Goal: Task Accomplishment & Management: Complete application form

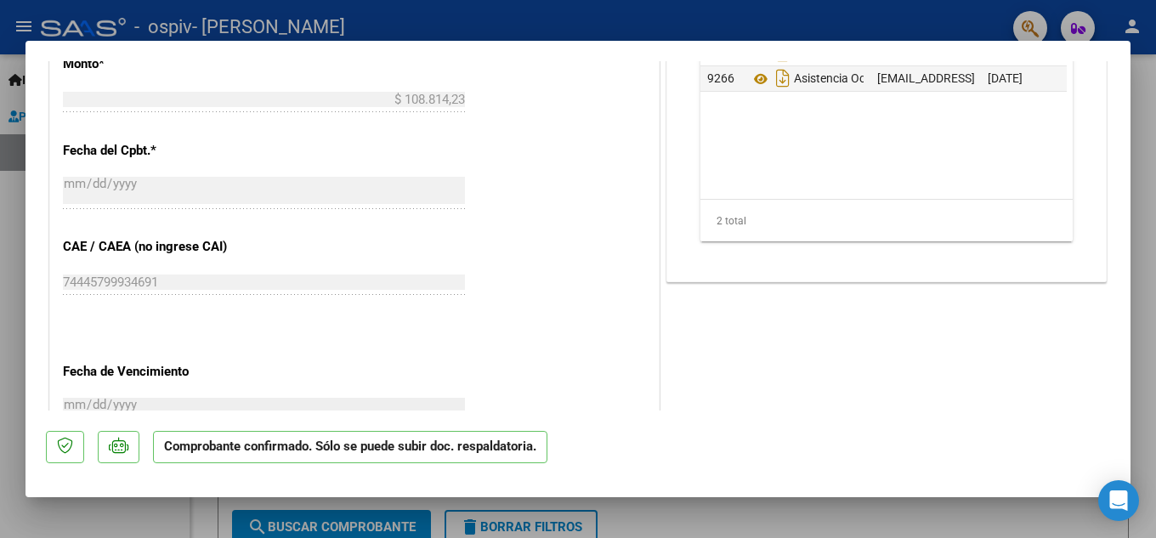
scroll to position [1244, 0]
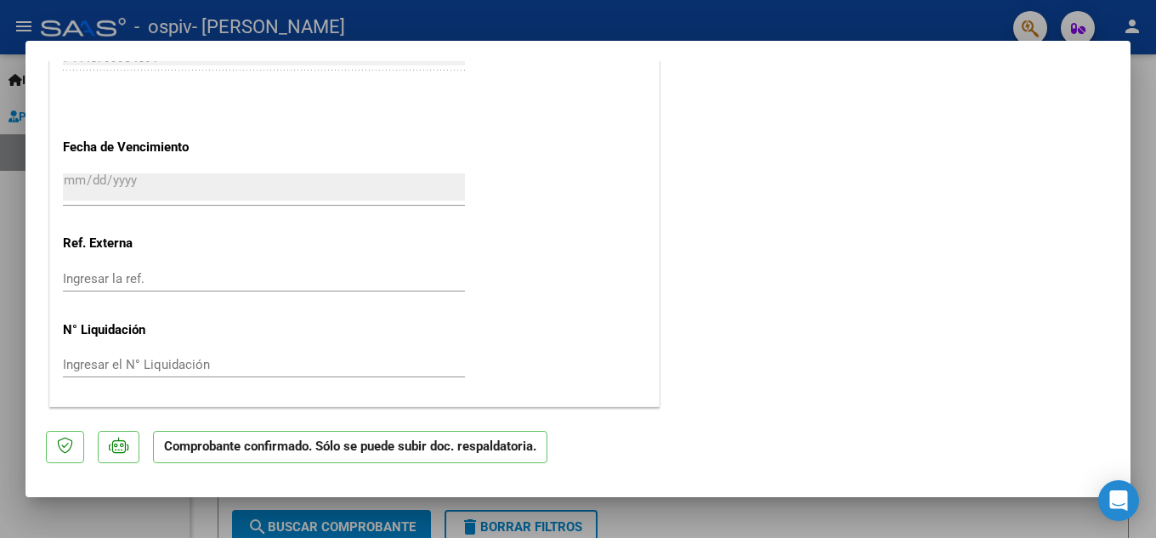
click at [790, 477] on mat-dialog-actions "Comprobante confirmado. Sólo se puede subir doc. respaldatoria." at bounding box center [578, 443] width 1064 height 67
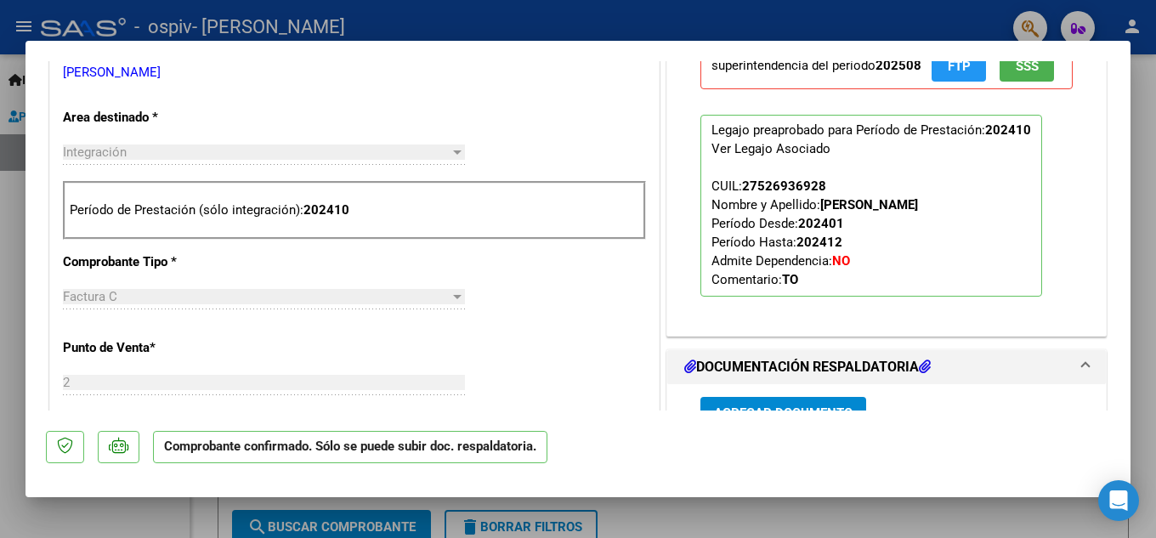
scroll to position [394, 0]
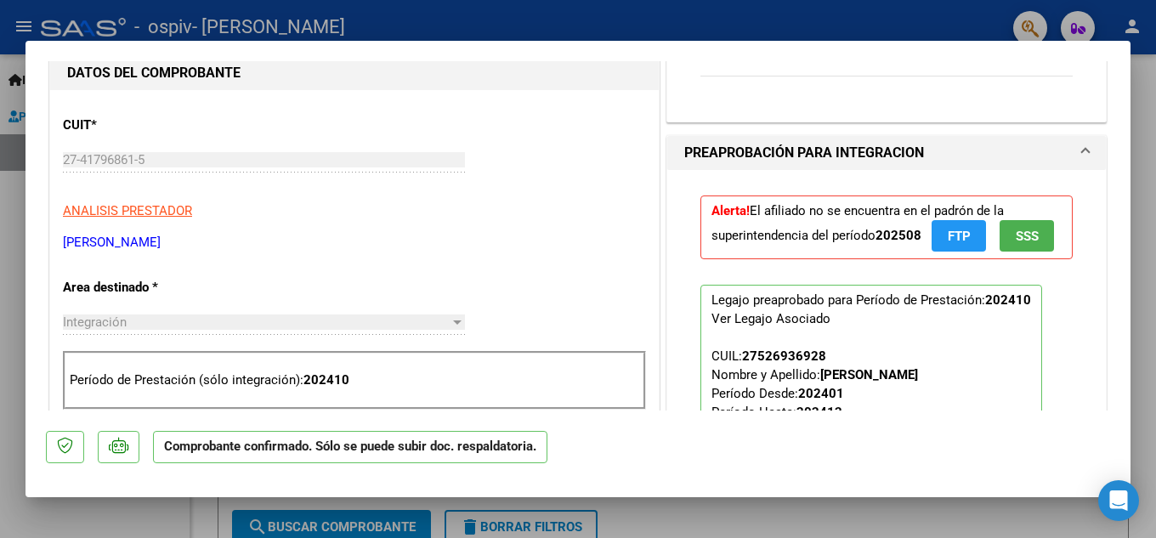
click at [1150, 107] on div at bounding box center [578, 269] width 1156 height 538
type input "$ 0,00"
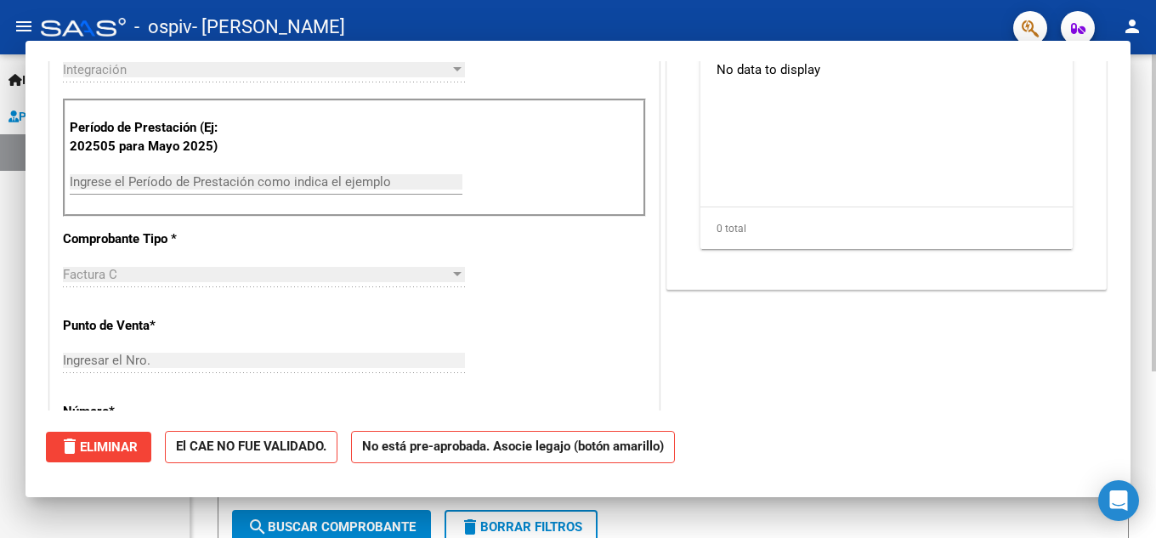
scroll to position [0, 0]
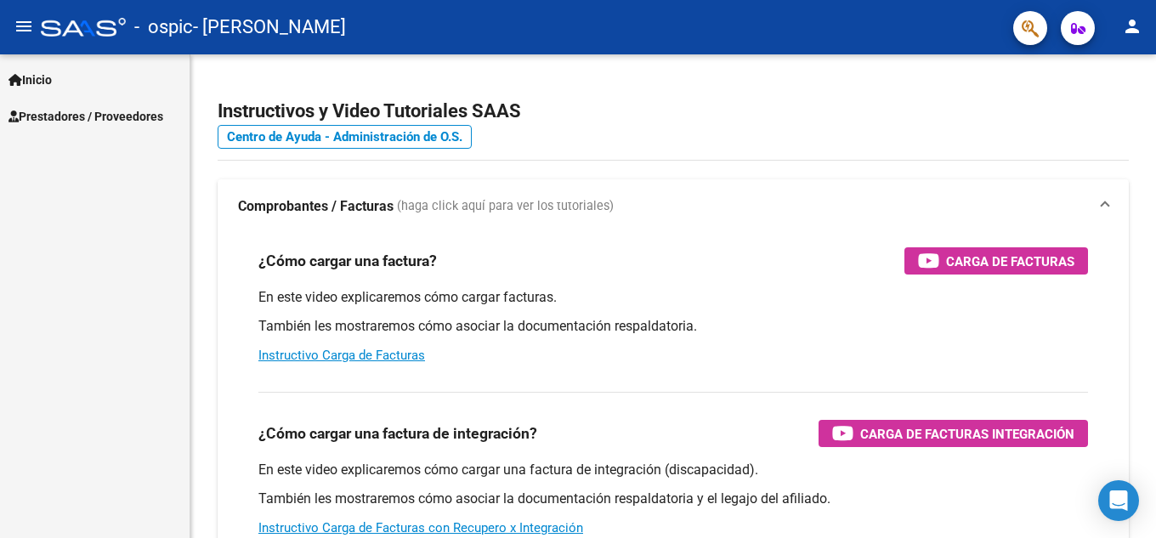
click at [60, 76] on link "Inicio" at bounding box center [95, 79] width 190 height 37
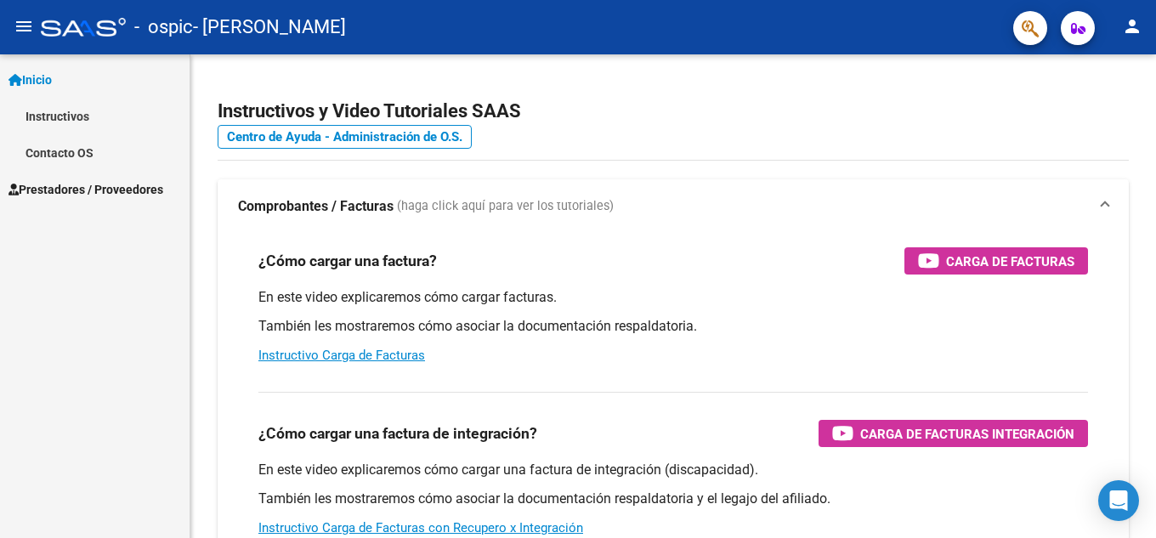
click at [59, 110] on link "Instructivos" at bounding box center [95, 116] width 190 height 37
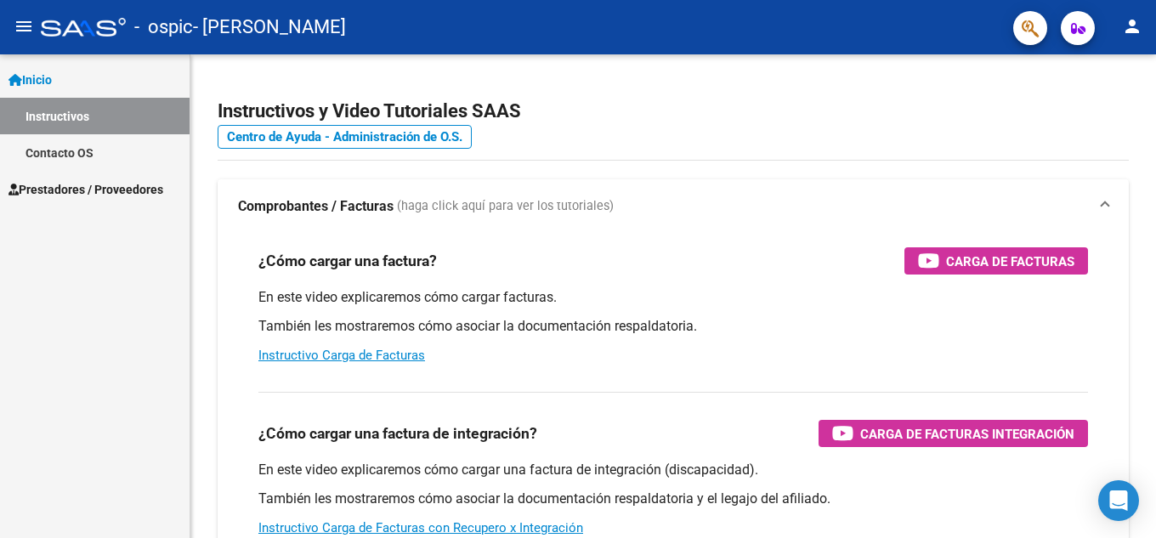
click at [52, 76] on span "Inicio" at bounding box center [29, 80] width 43 height 19
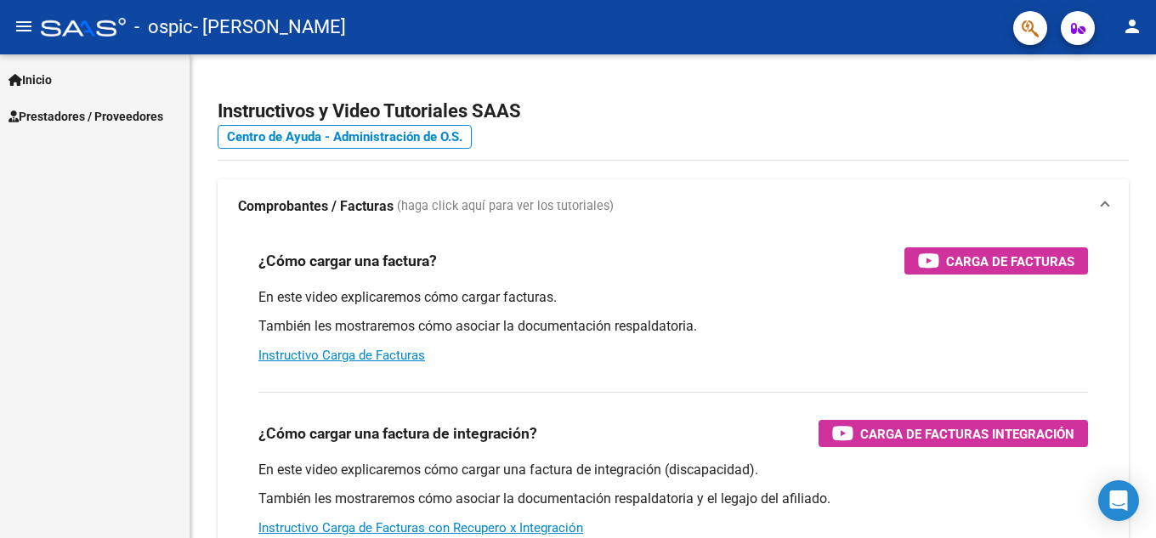
click at [63, 114] on span "Prestadores / Proveedores" at bounding box center [85, 116] width 155 height 19
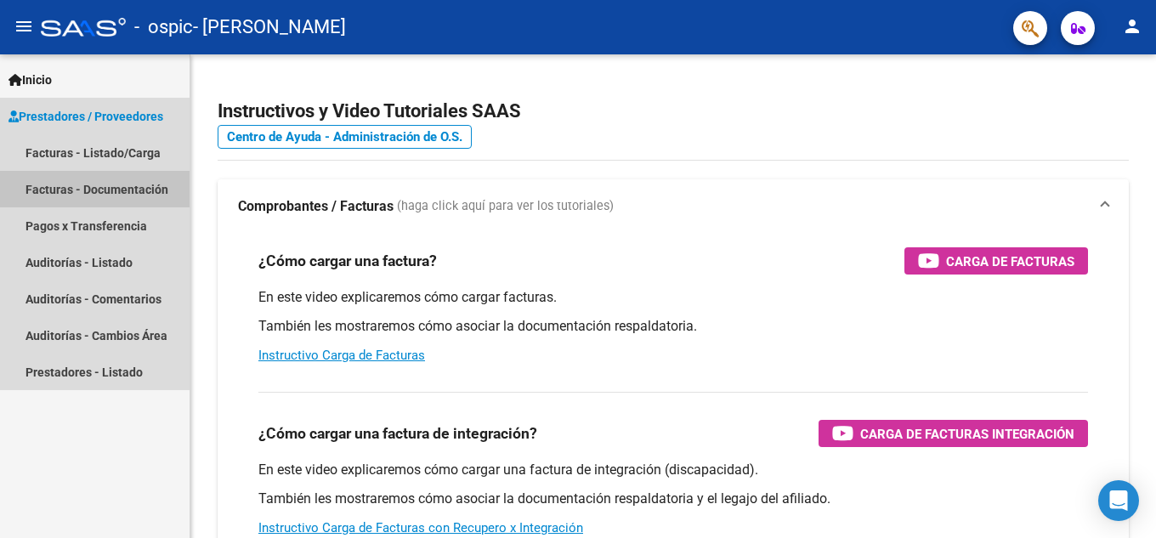
click at [82, 180] on link "Facturas - Documentación" at bounding box center [95, 189] width 190 height 37
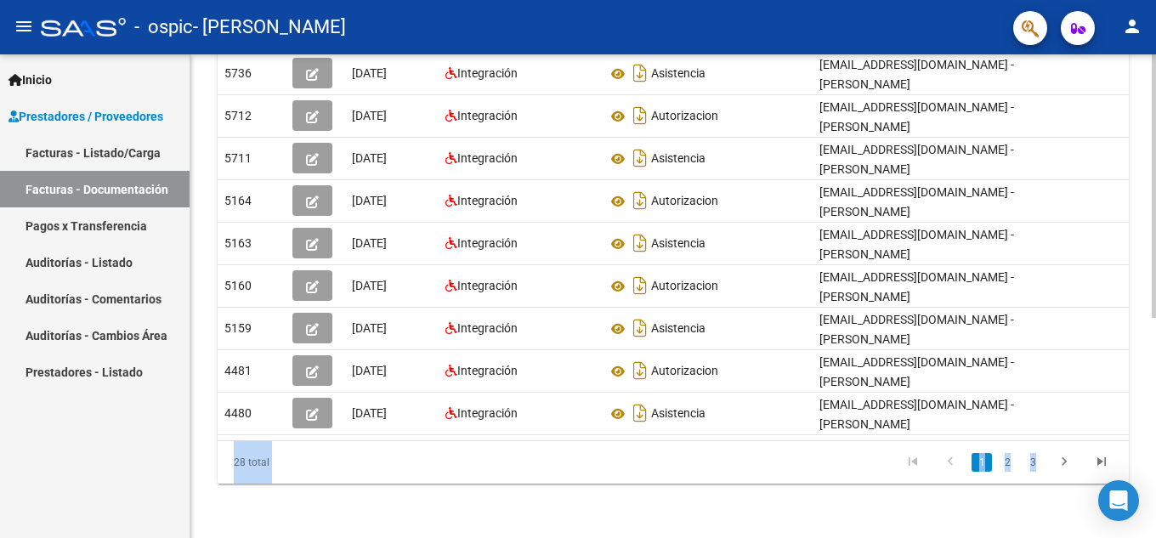
scroll to position [0, 24]
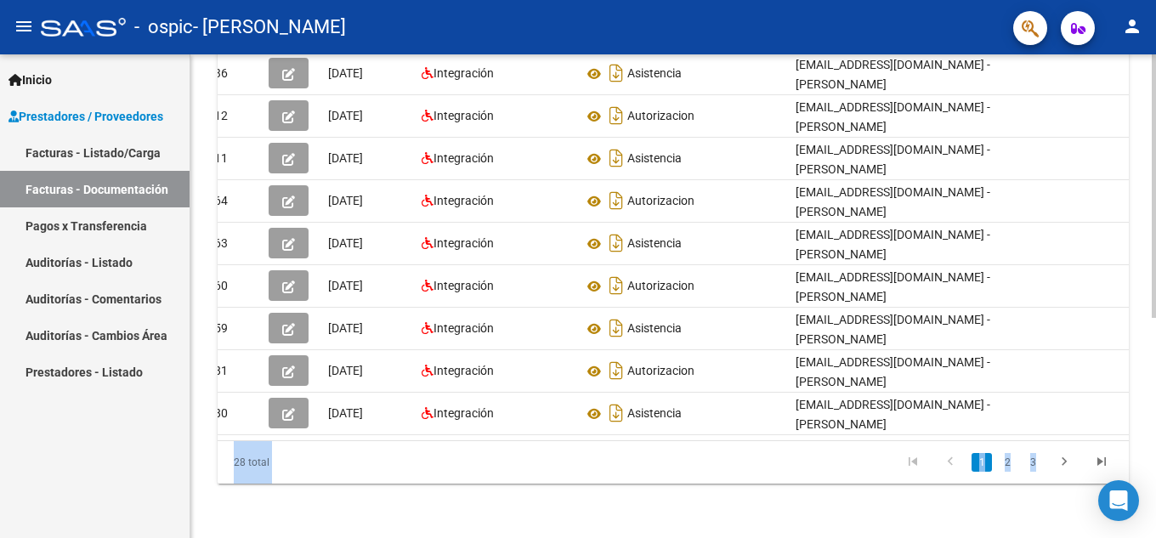
drag, startPoint x: 718, startPoint y: 426, endPoint x: 1155, endPoint y: 382, distance: 439.0
click at [1155, 382] on div "PRESTADORES -> Comprobantes - Documentación Respaldatoria cloud_download Export…" at bounding box center [675, 101] width 970 height 873
click at [107, 214] on link "Pagos x Transferencia" at bounding box center [95, 225] width 190 height 37
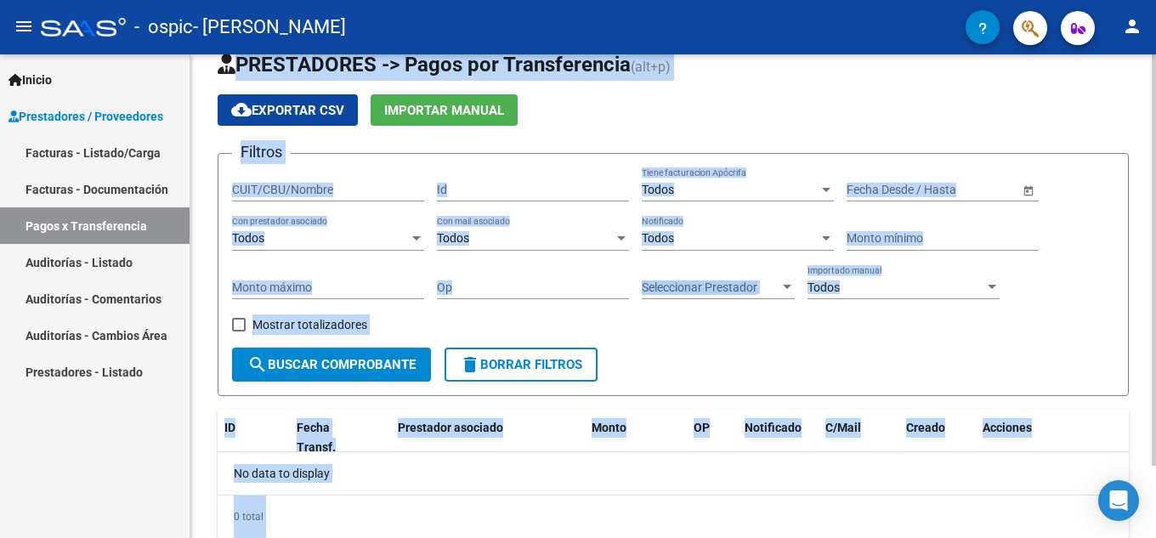
scroll to position [85, 0]
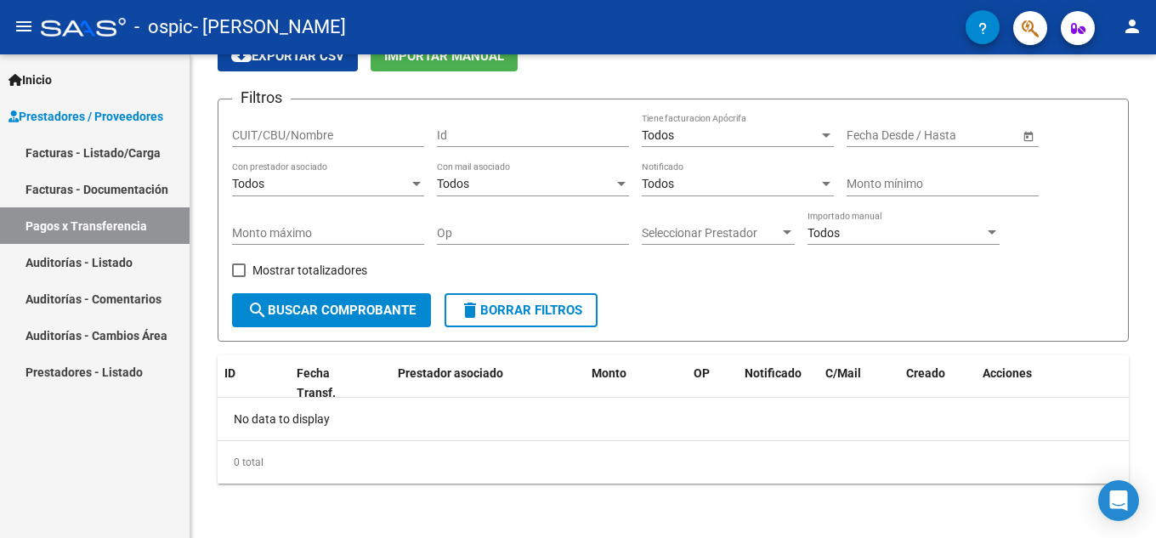
drag, startPoint x: 99, startPoint y: 465, endPoint x: 93, endPoint y: 359, distance: 106.4
click at [99, 464] on div "Inicio Instructivos Contacto OS Prestadores / Proveedores Facturas - Listado/Ca…" at bounding box center [95, 296] width 190 height 484
click at [99, 259] on link "Auditorías - Listado" at bounding box center [95, 262] width 190 height 37
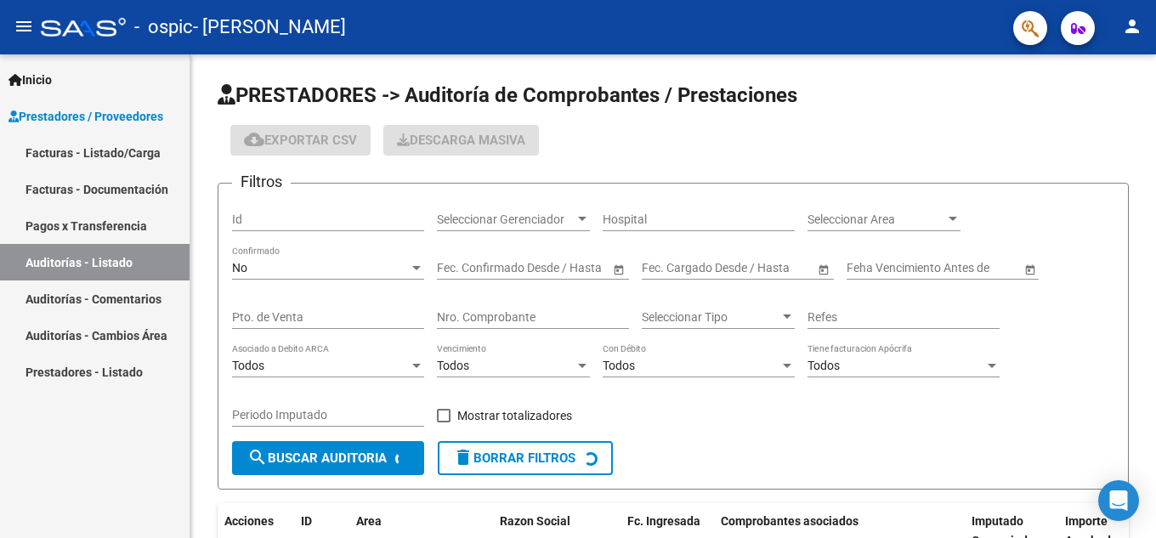
click at [95, 303] on link "Auditorías - Comentarios" at bounding box center [95, 298] width 190 height 37
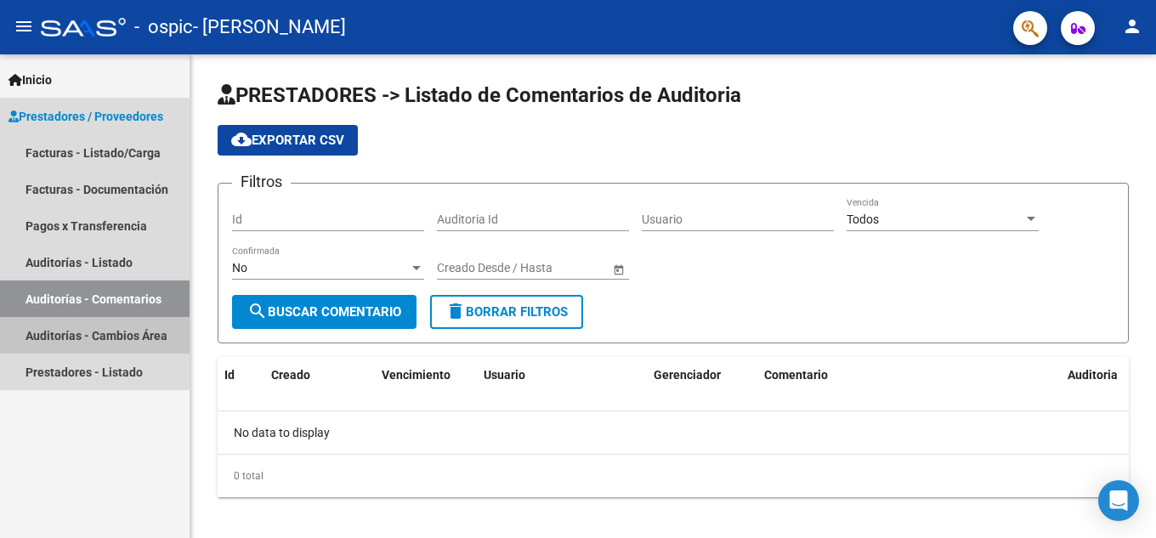
click at [95, 329] on link "Auditorías - Cambios Área" at bounding box center [95, 335] width 190 height 37
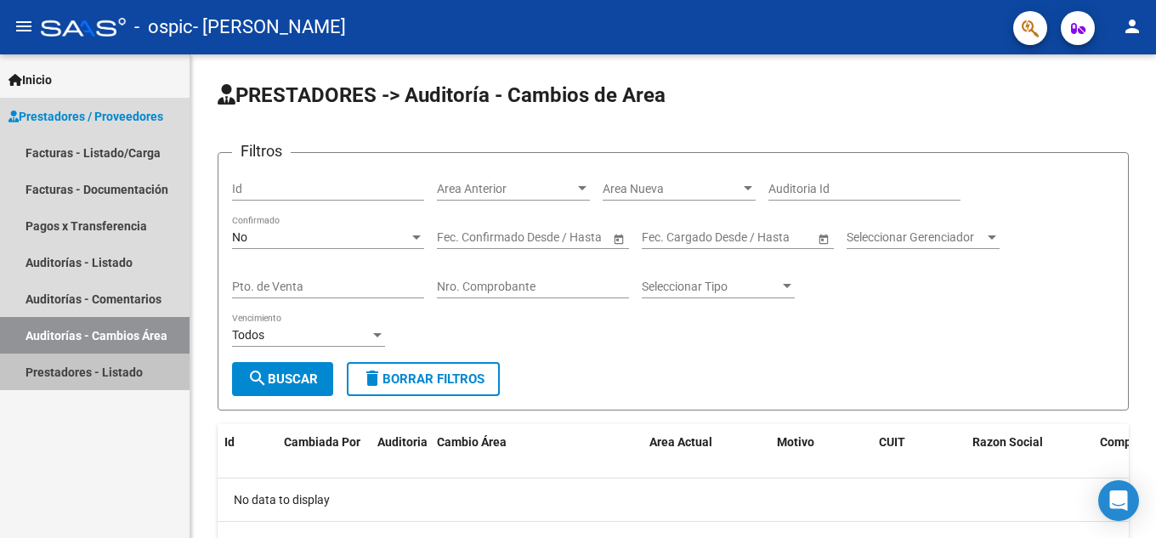
click at [96, 365] on link "Prestadores - Listado" at bounding box center [95, 372] width 190 height 37
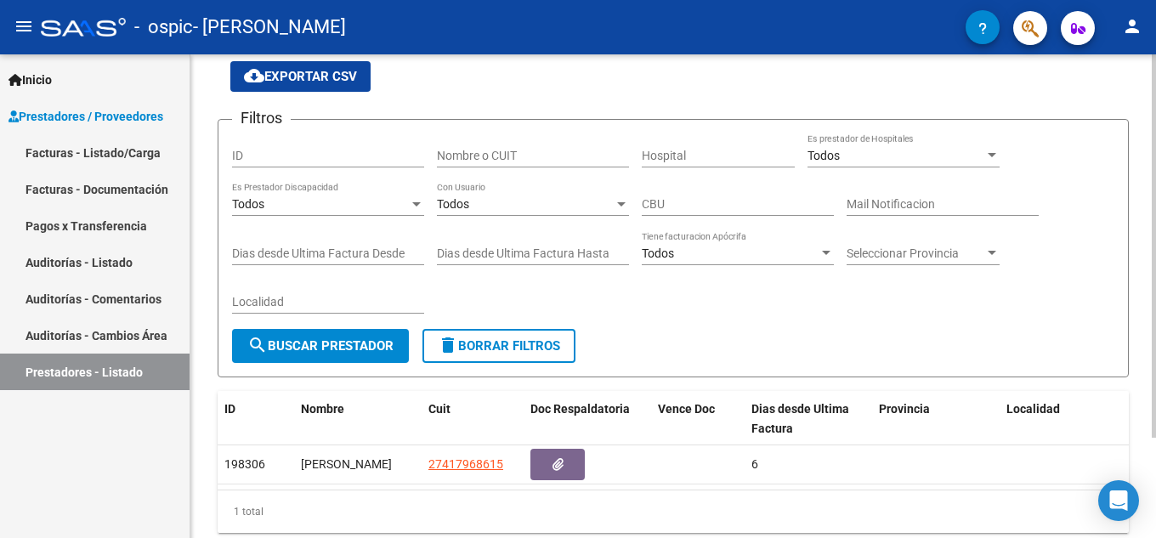
scroll to position [127, 0]
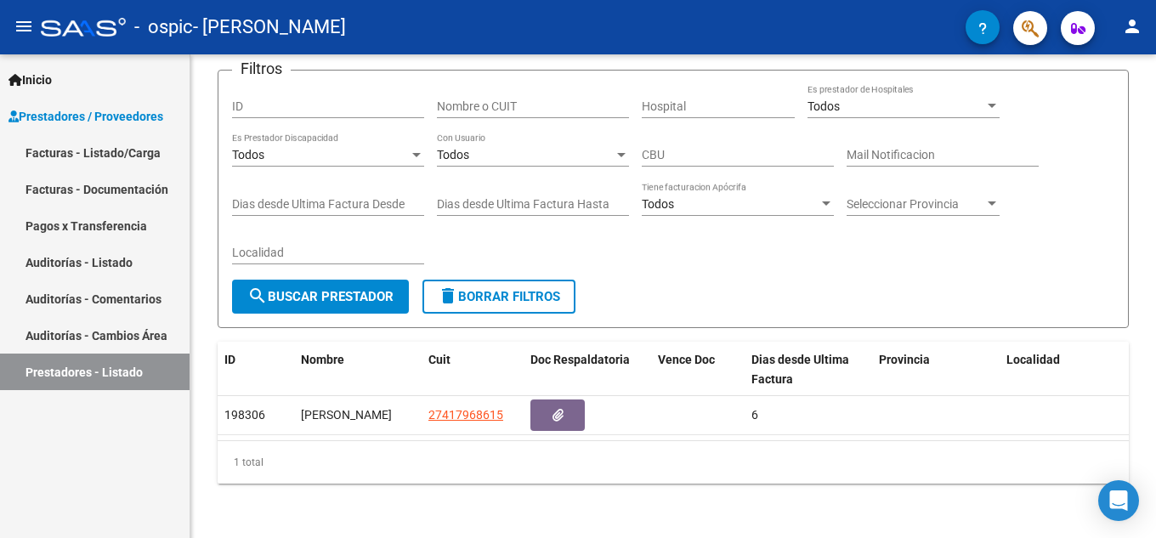
click at [55, 158] on link "Facturas - Listado/Carga" at bounding box center [95, 152] width 190 height 37
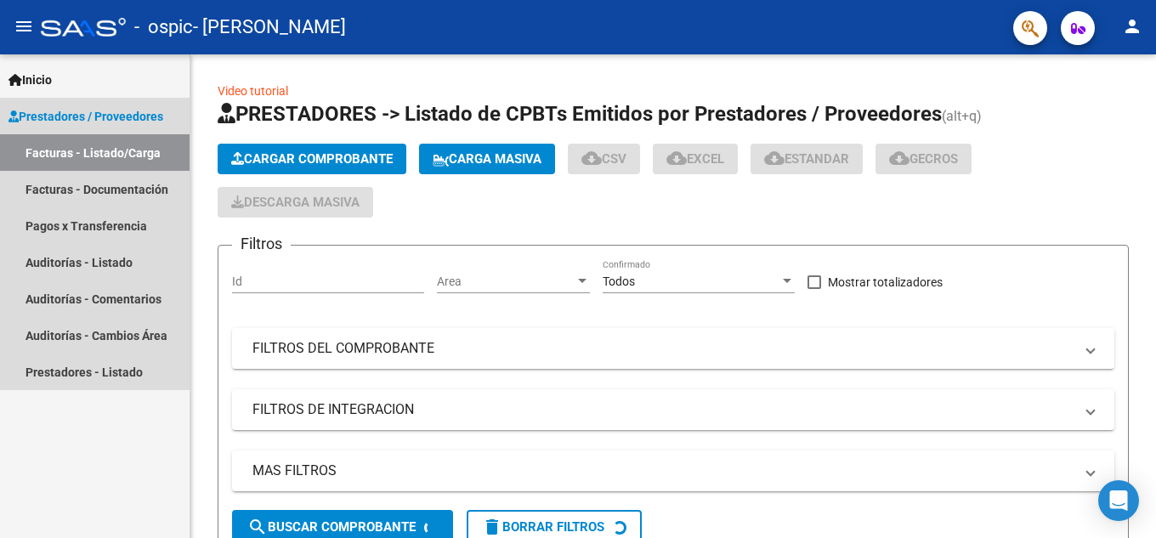
click at [82, 120] on span "Prestadores / Proveedores" at bounding box center [85, 116] width 155 height 19
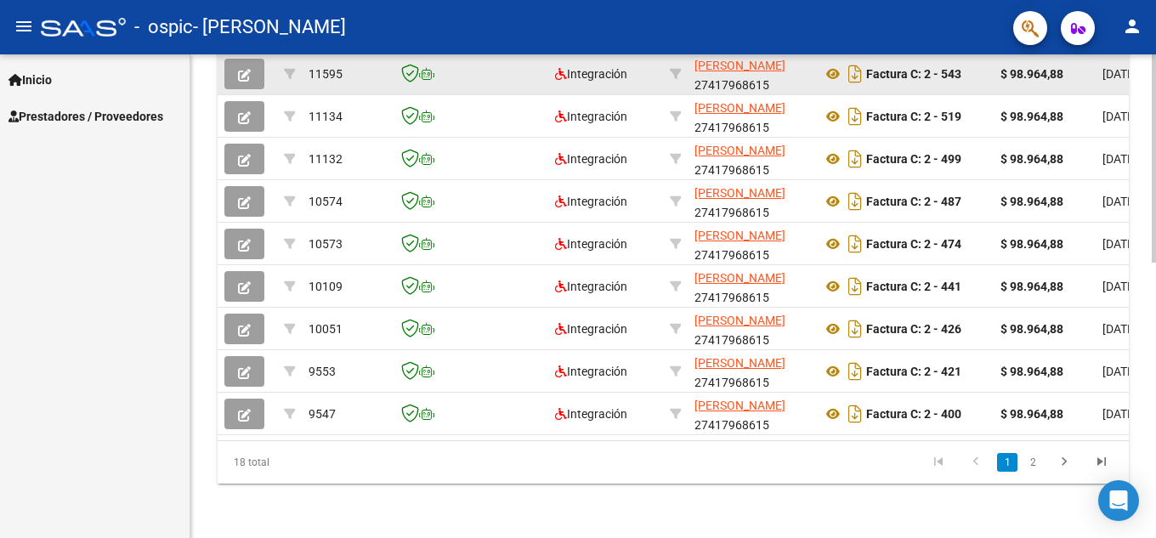
scroll to position [637, 0]
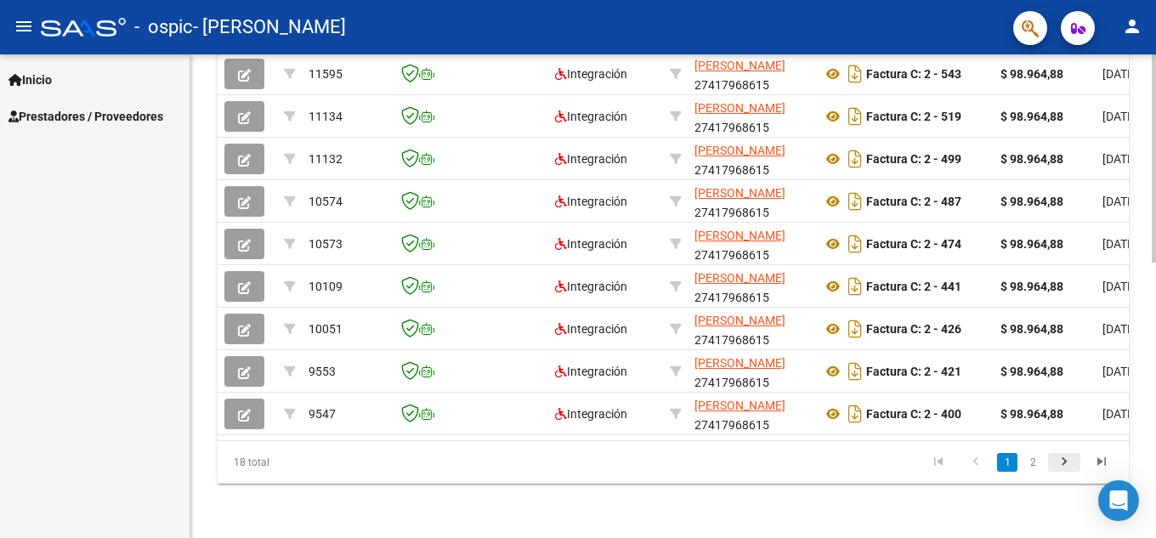
click at [1064, 464] on icon "go to next page" at bounding box center [1064, 464] width 22 height 20
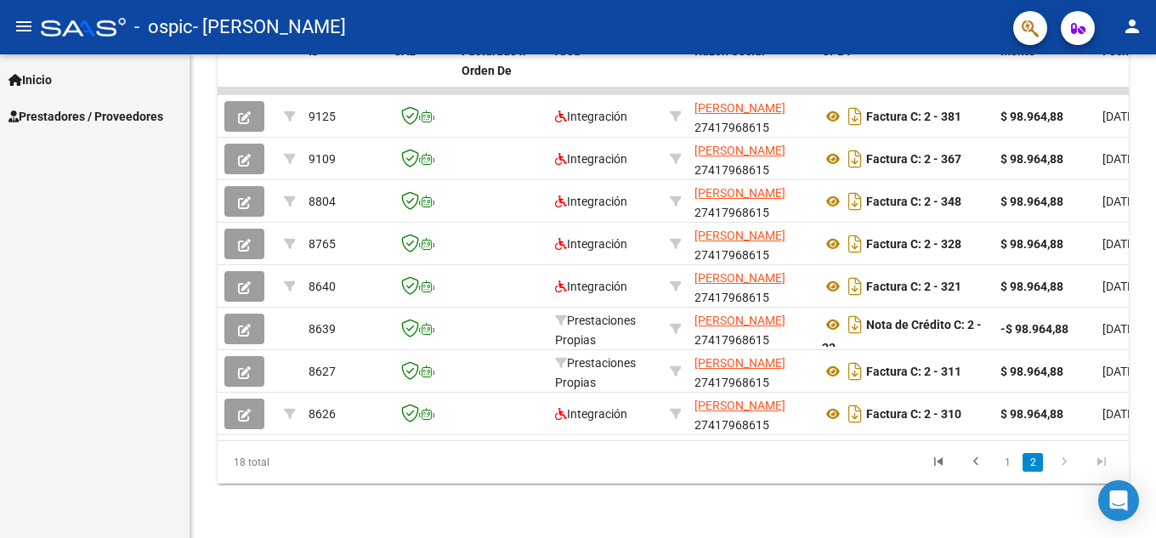
scroll to position [297, 0]
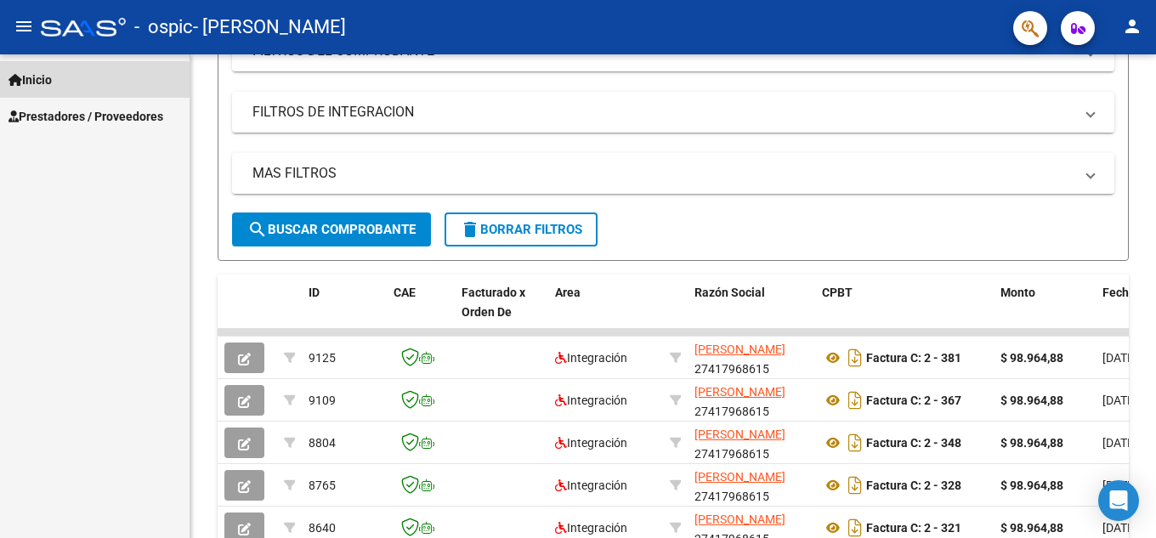
click at [35, 74] on span "Inicio" at bounding box center [29, 80] width 43 height 19
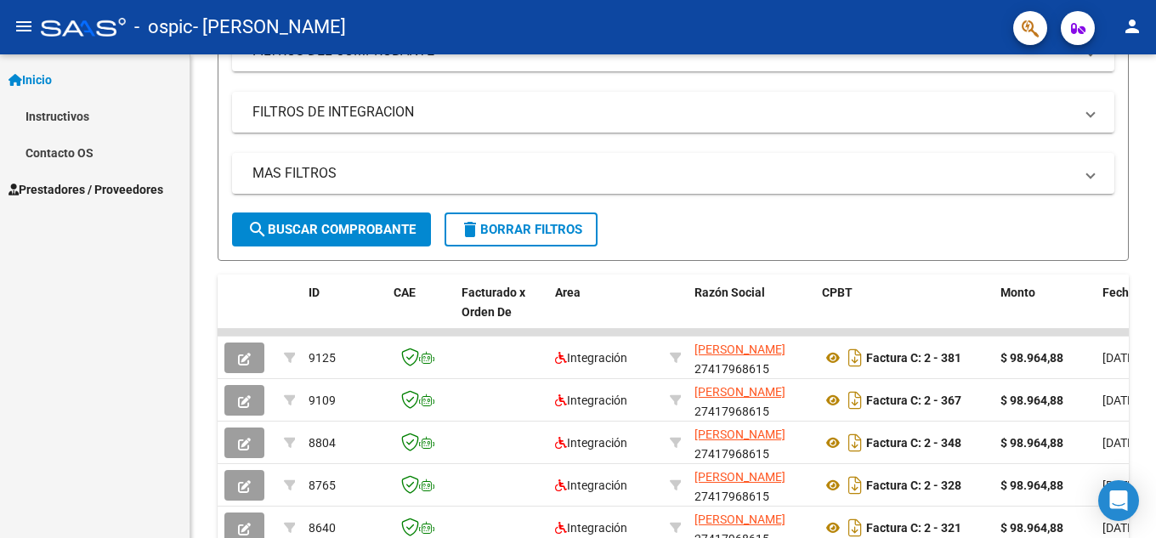
click at [54, 35] on div at bounding box center [83, 27] width 85 height 19
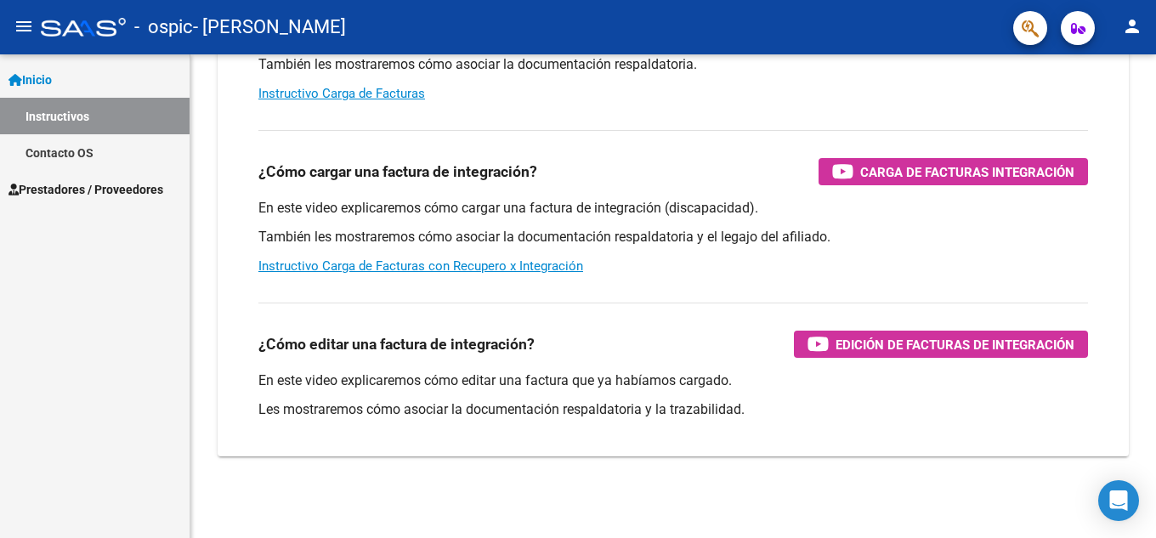
scroll to position [262, 0]
click at [22, 30] on mat-icon "menu" at bounding box center [24, 26] width 20 height 20
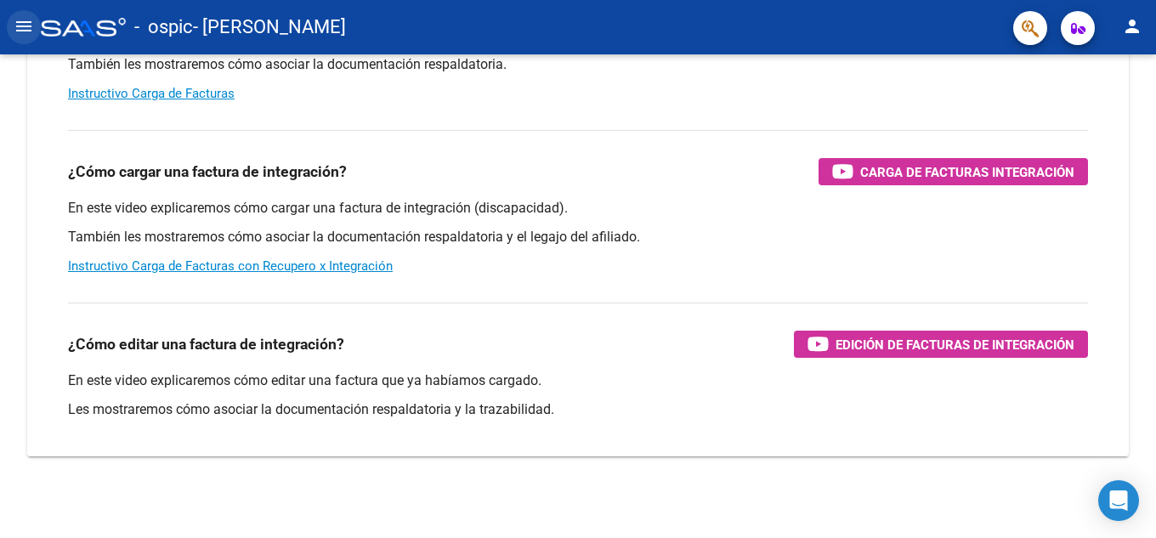
click at [22, 30] on mat-icon "menu" at bounding box center [24, 26] width 20 height 20
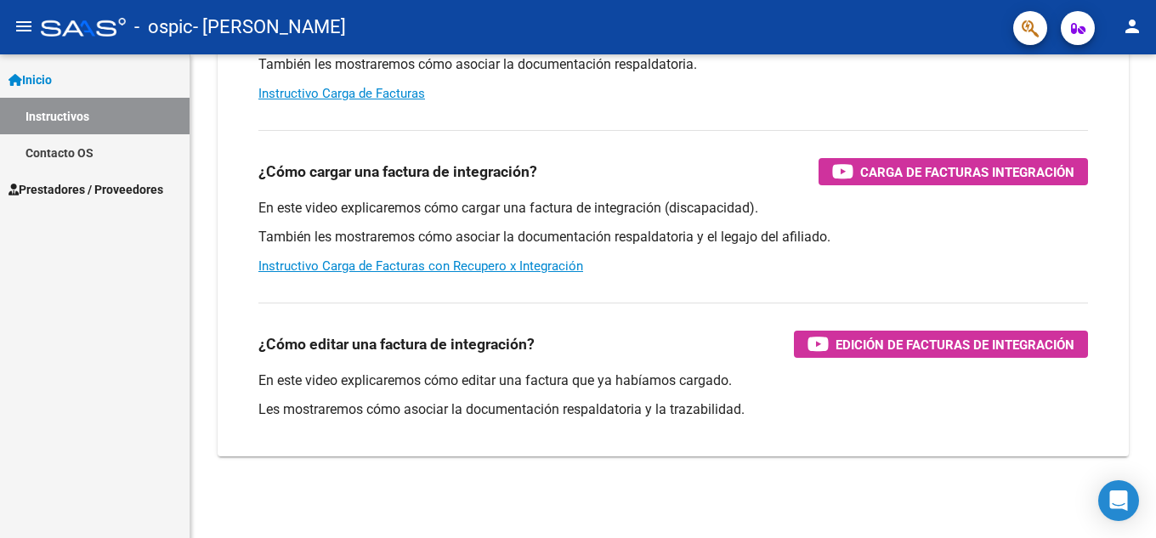
click at [41, 81] on span "Inicio" at bounding box center [29, 80] width 43 height 19
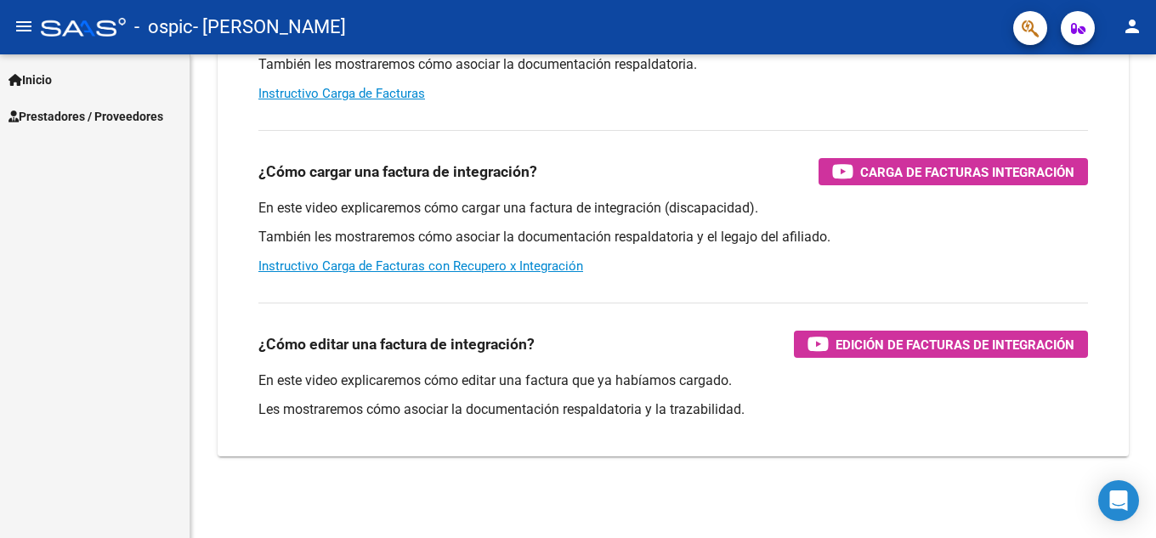
drag, startPoint x: 234, startPoint y: 20, endPoint x: 197, endPoint y: 31, distance: 37.9
click at [231, 21] on span "- [PERSON_NAME]" at bounding box center [269, 26] width 153 height 37
click at [172, 31] on span "- ospic" at bounding box center [163, 26] width 59 height 37
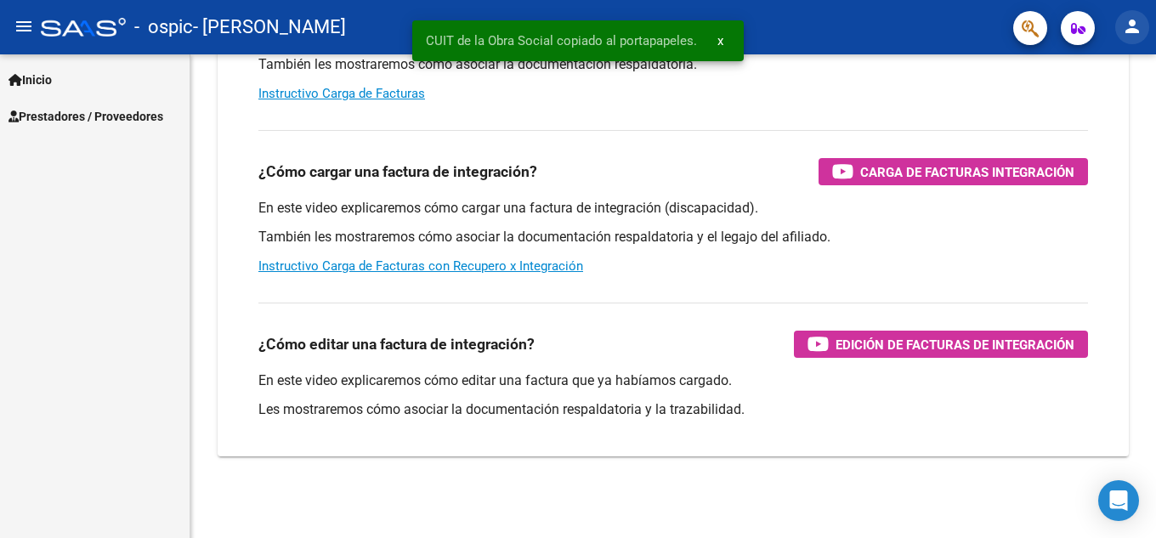
click at [1128, 30] on mat-icon "person" at bounding box center [1132, 26] width 20 height 20
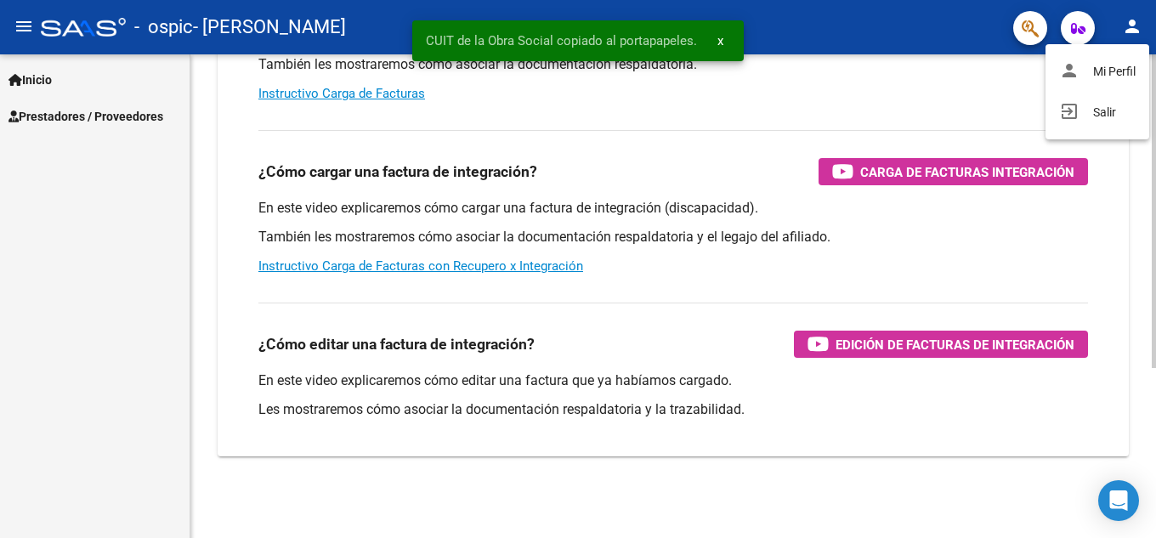
drag, startPoint x: 926, startPoint y: 94, endPoint x: 613, endPoint y: 94, distance: 313.6
click at [925, 94] on div at bounding box center [578, 269] width 1156 height 538
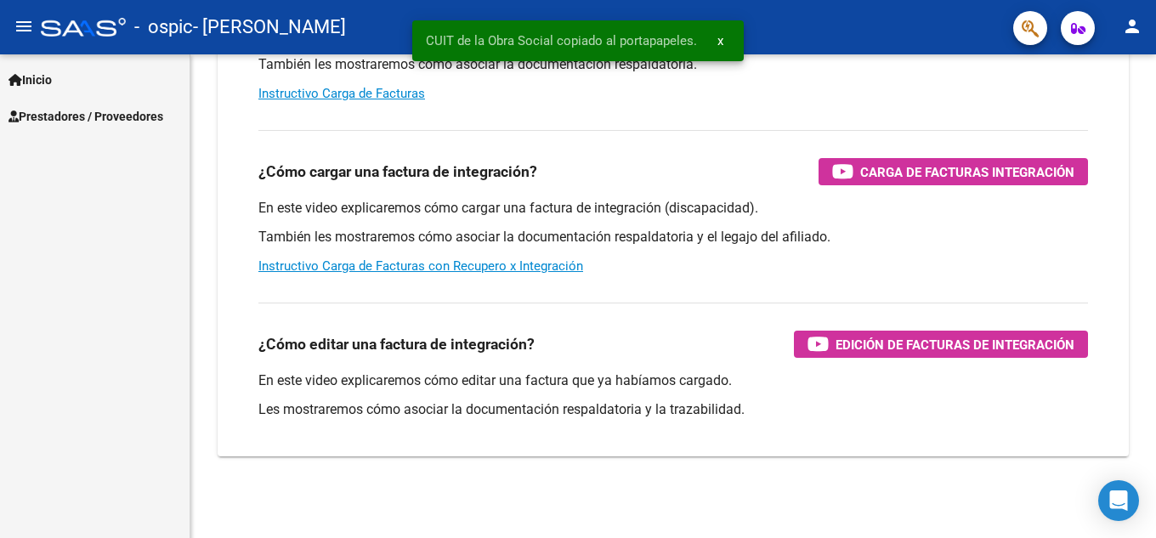
click at [48, 115] on span "Prestadores / Proveedores" at bounding box center [85, 116] width 155 height 19
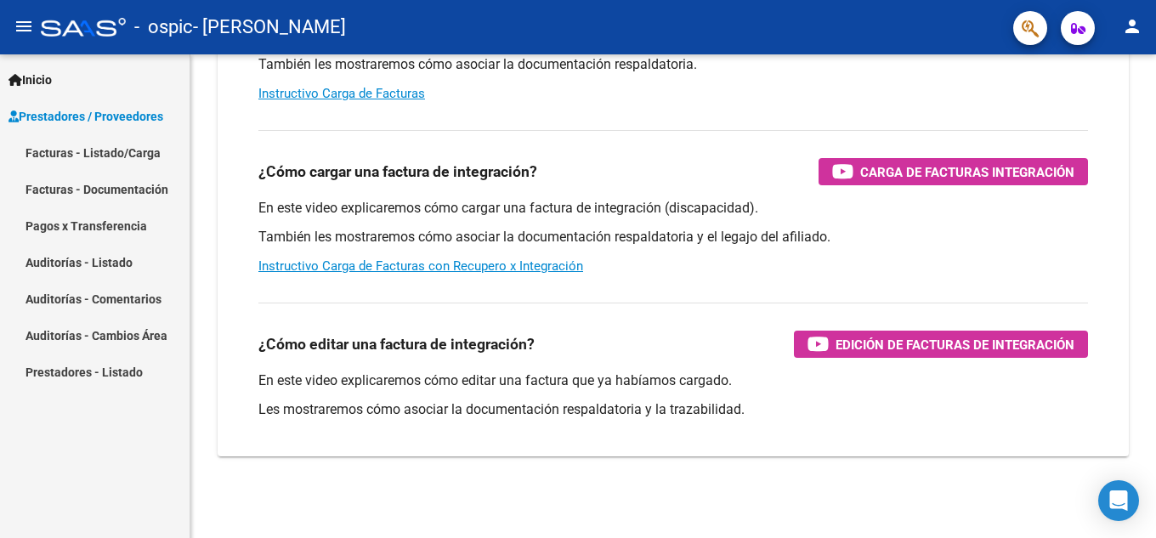
click at [88, 150] on link "Facturas - Listado/Carga" at bounding box center [95, 152] width 190 height 37
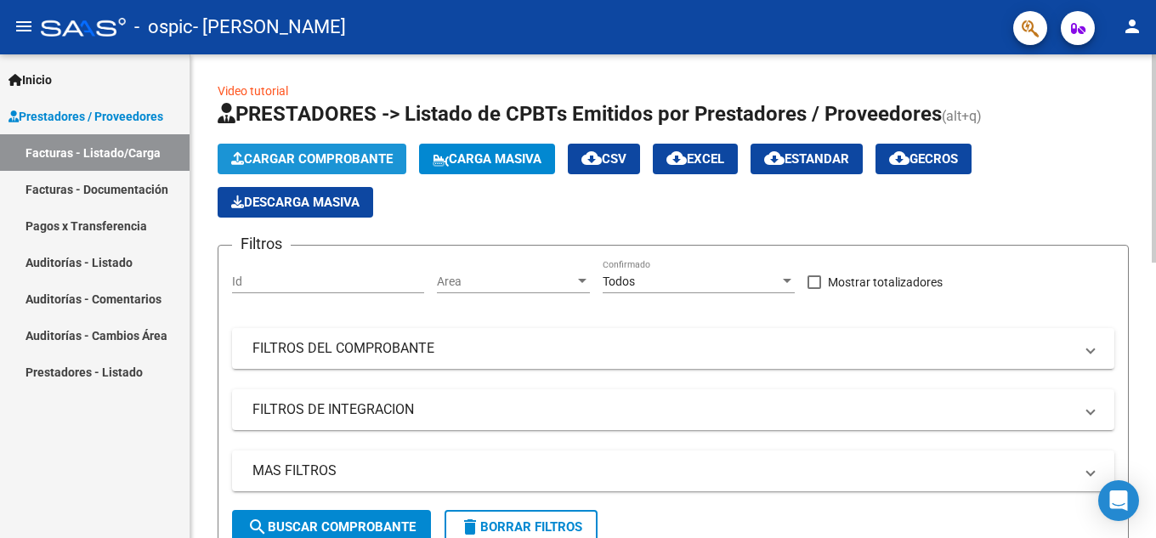
click at [246, 150] on button "Cargar Comprobante" at bounding box center [312, 159] width 189 height 31
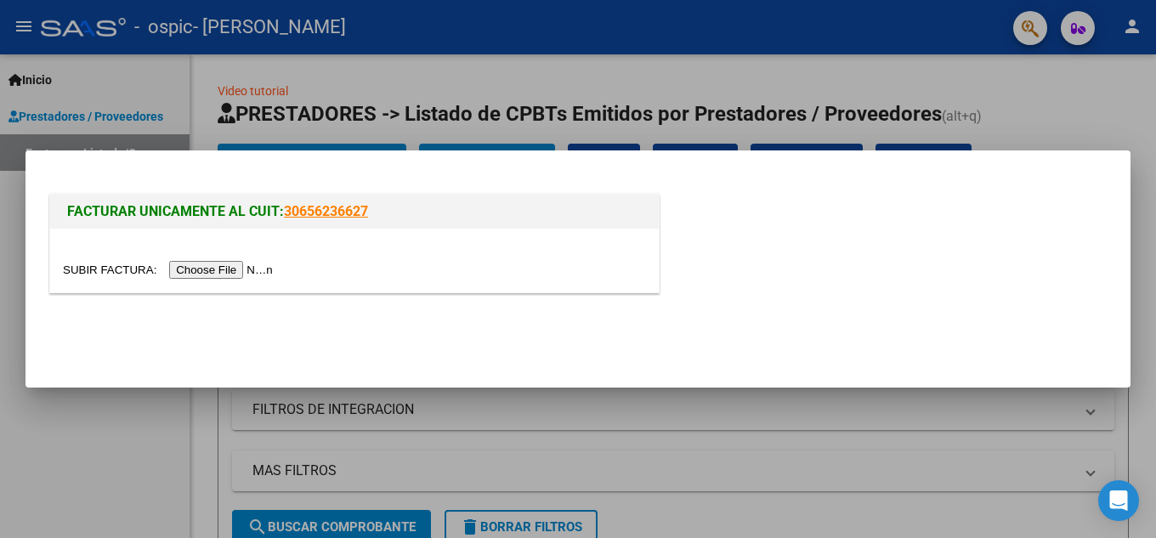
click at [188, 258] on div at bounding box center [354, 261] width 608 height 64
click at [190, 263] on input "file" at bounding box center [170, 270] width 215 height 18
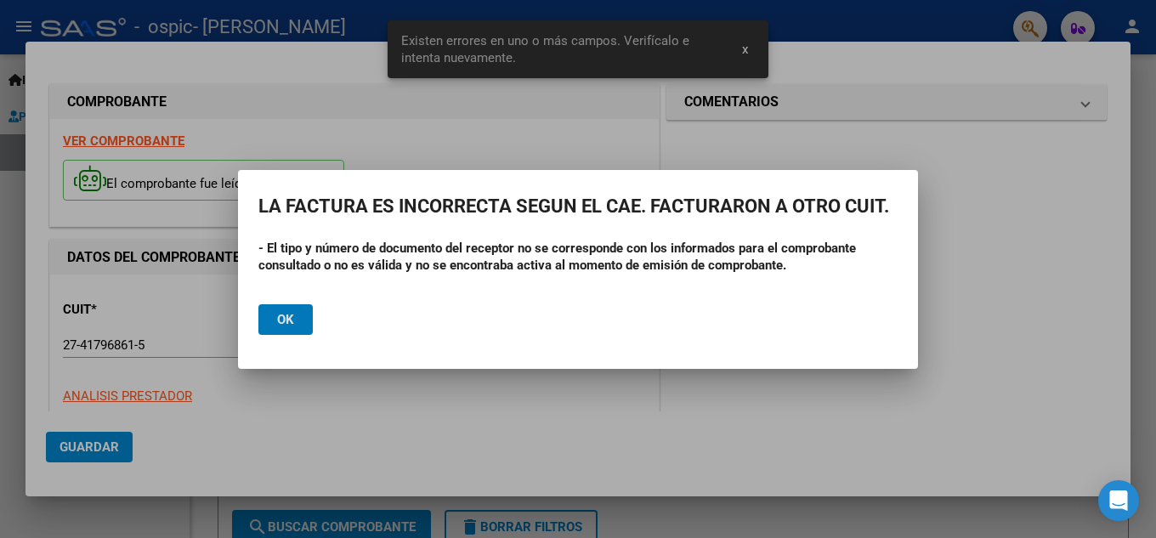
click at [298, 321] on button "Ok" at bounding box center [285, 319] width 54 height 31
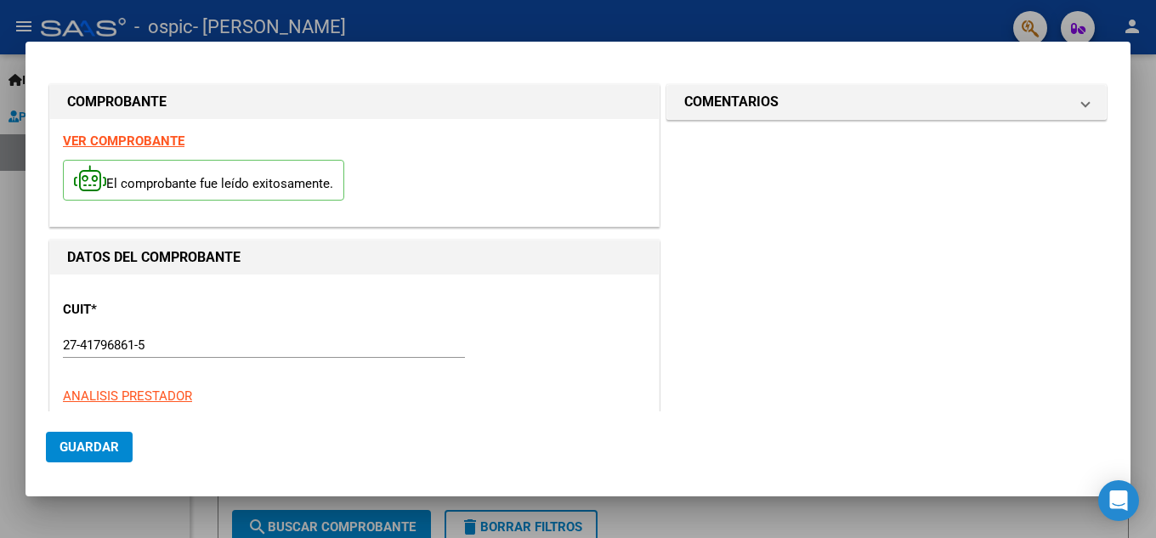
click at [942, 33] on div at bounding box center [578, 269] width 1156 height 538
